Goal: Navigation & Orientation: Find specific page/section

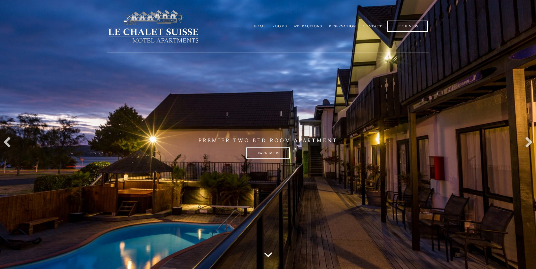
click at [373, 26] on link "Contact" at bounding box center [372, 26] width 19 height 4
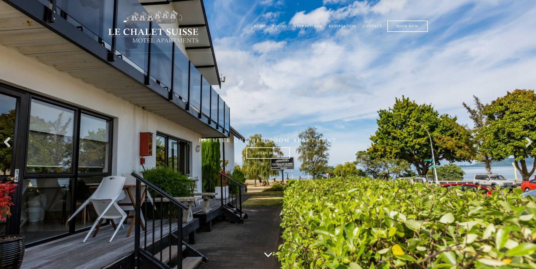
click at [344, 27] on link "Reservation" at bounding box center [342, 26] width 27 height 4
click at [302, 26] on link "Attractions" at bounding box center [308, 26] width 28 height 4
click at [280, 25] on link "Rooms" at bounding box center [279, 26] width 15 height 4
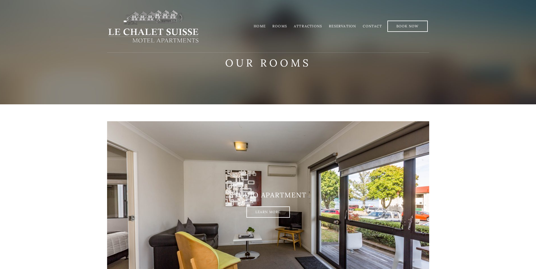
click at [266, 25] on link "Home" at bounding box center [260, 26] width 12 height 4
